Goal: Transaction & Acquisition: Purchase product/service

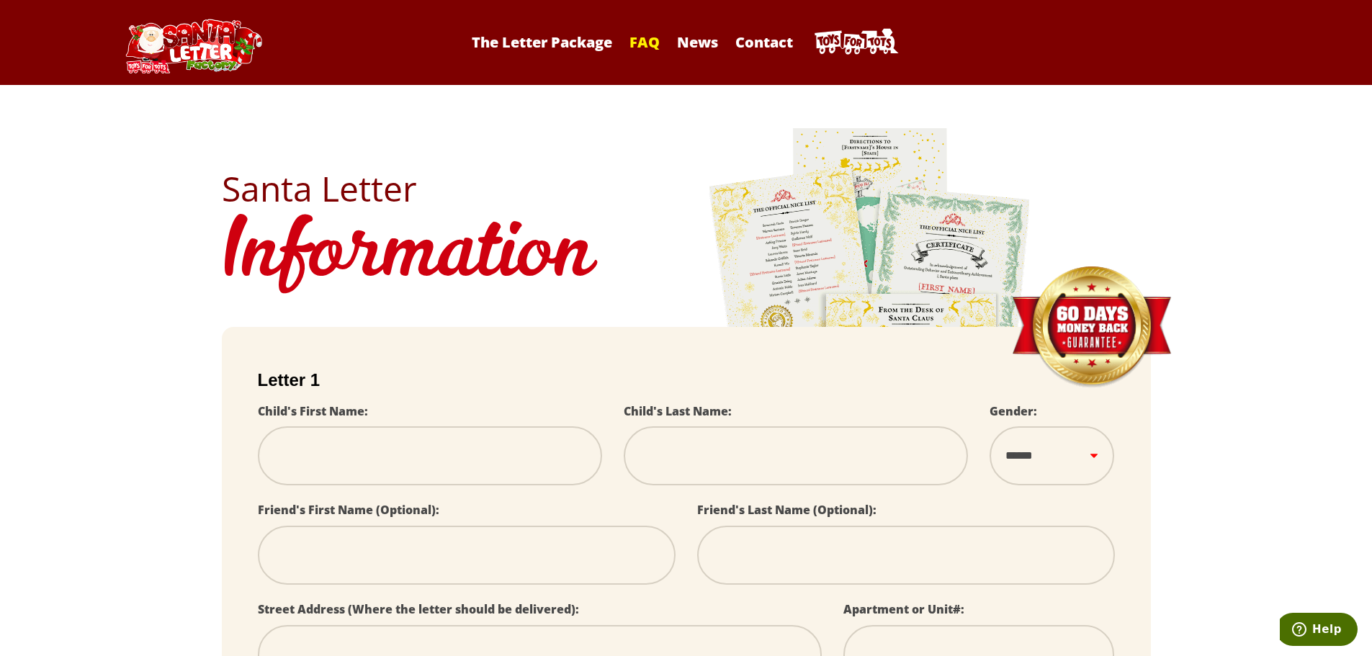
click at [637, 45] on link "FAQ" at bounding box center [644, 41] width 45 height 19
select select
